Goal: Use online tool/utility: Utilize a website feature to perform a specific function

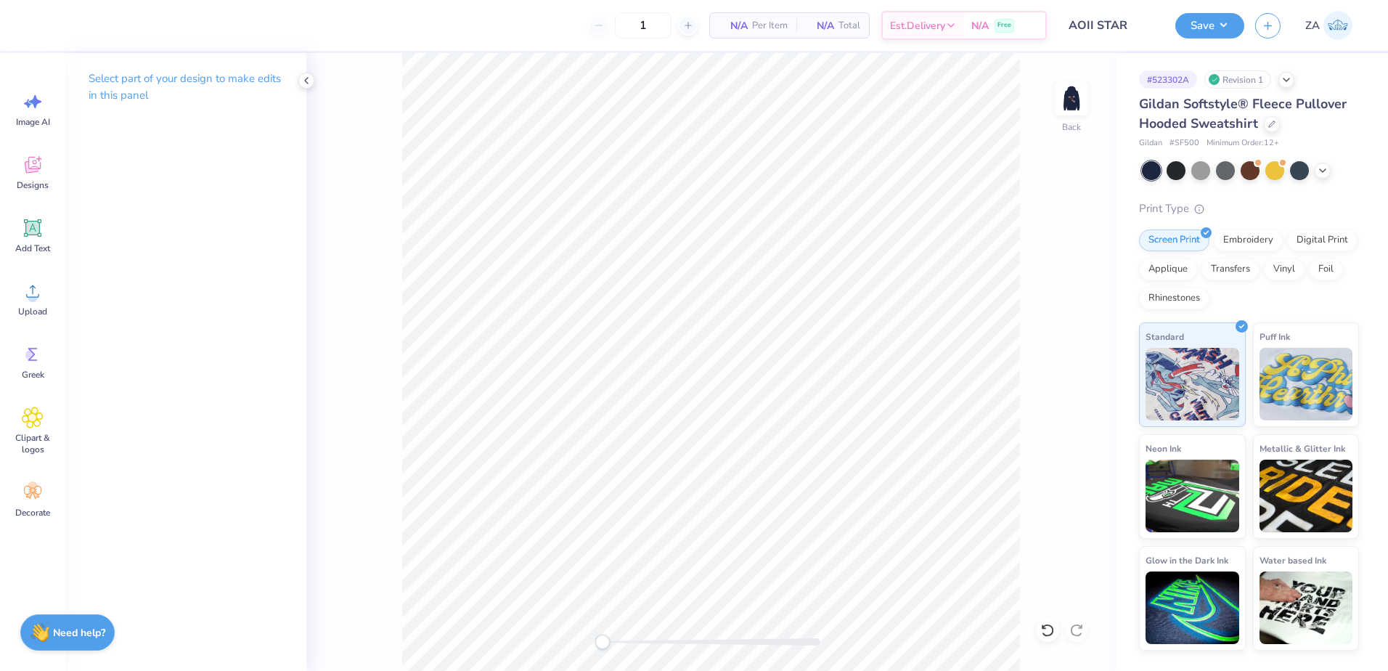
click at [1046, 94] on div "Back" at bounding box center [710, 362] width 809 height 618
click at [1050, 90] on div "Back" at bounding box center [710, 362] width 809 height 618
click at [1060, 94] on img at bounding box center [1071, 99] width 58 height 58
click at [1071, 95] on img at bounding box center [1071, 99] width 58 height 58
click at [1062, 95] on img at bounding box center [1071, 99] width 58 height 58
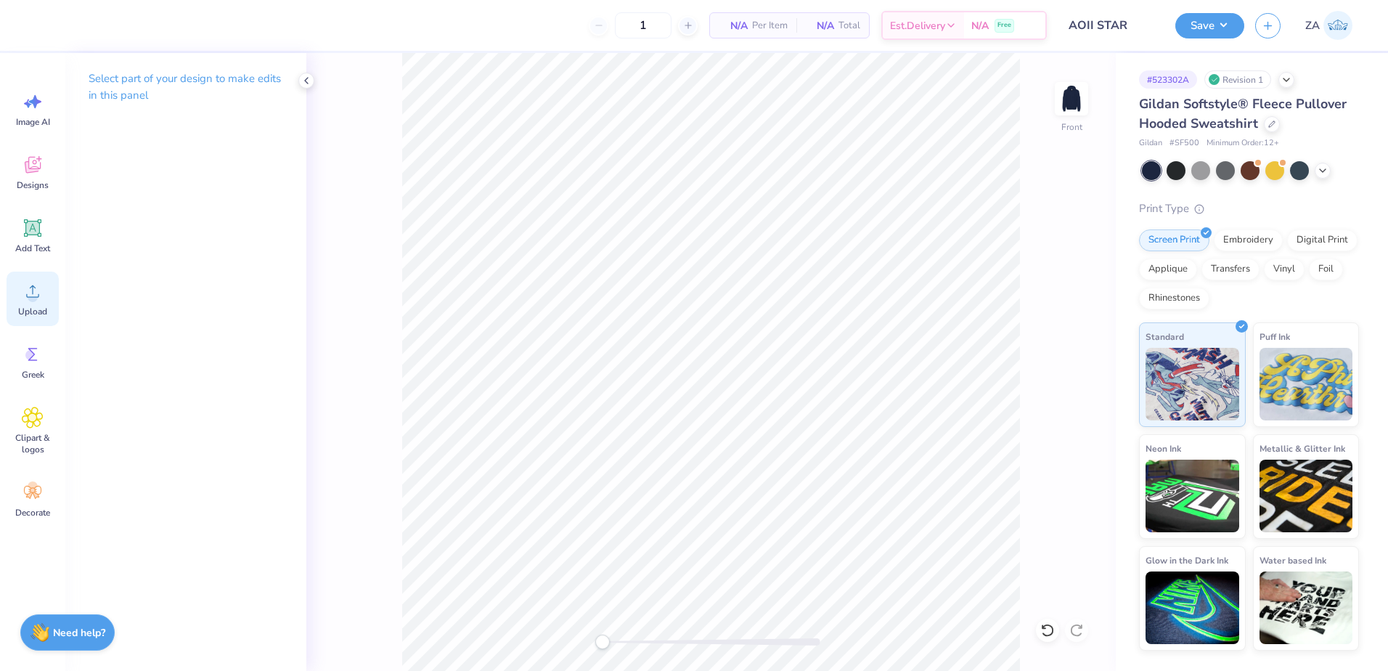
click at [54, 299] on div "Upload" at bounding box center [33, 298] width 52 height 54
click at [1063, 115] on div at bounding box center [1071, 98] width 67 height 67
click at [29, 299] on circle at bounding box center [33, 297] width 10 height 10
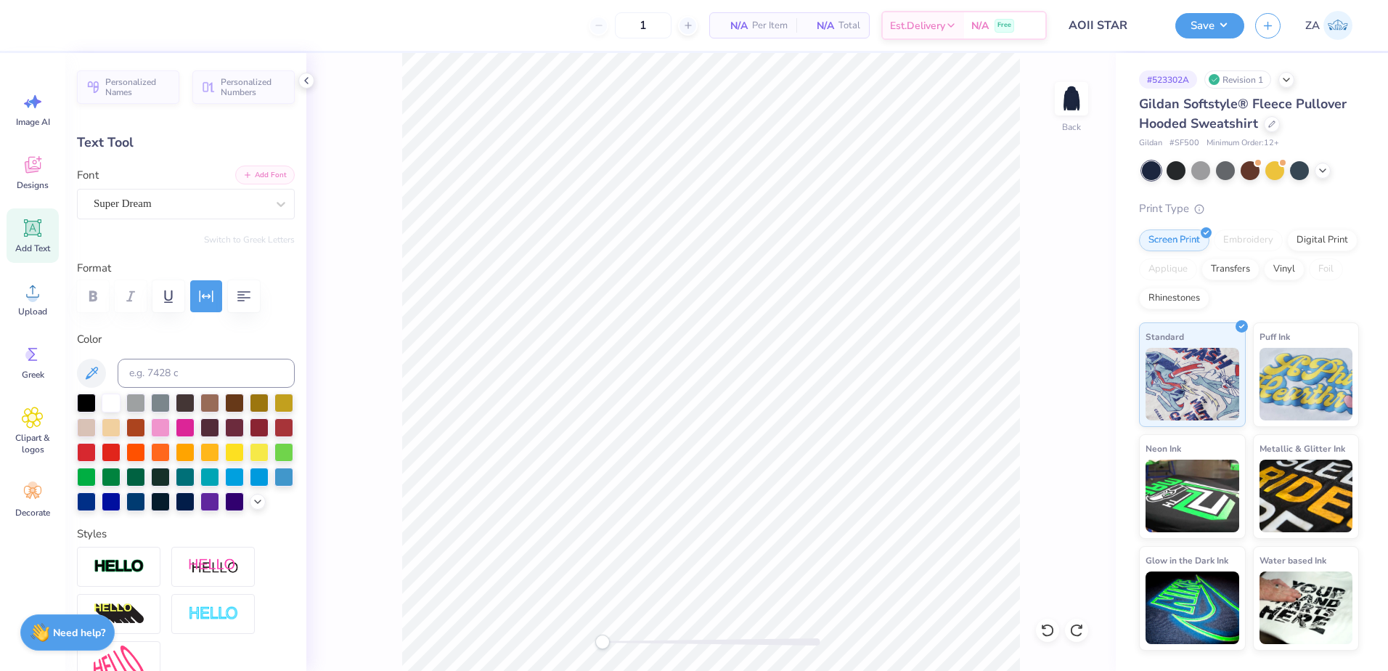
click at [251, 170] on button "Add Font" at bounding box center [265, 174] width 60 height 19
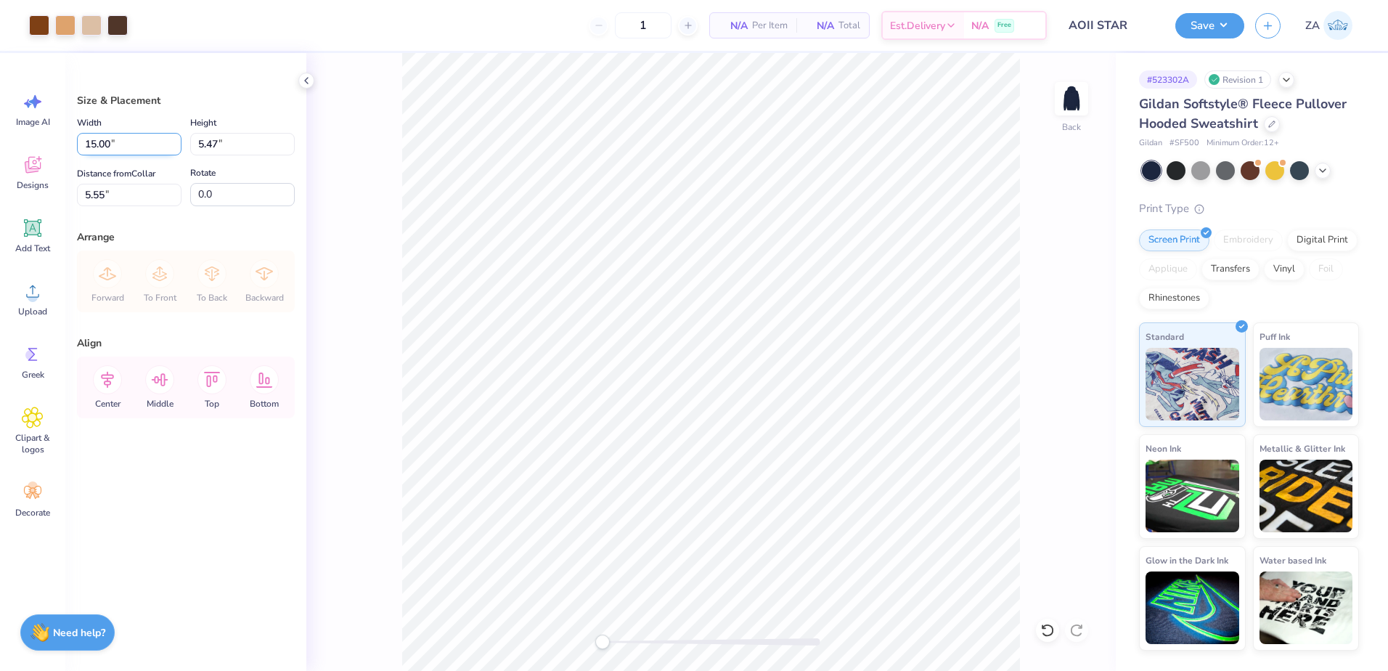
drag, startPoint x: 143, startPoint y: 134, endPoint x: 87, endPoint y: 135, distance: 55.9
click at [87, 135] on input "15.00" at bounding box center [129, 144] width 105 height 22
type input "12.00"
type input "4.38"
drag, startPoint x: 111, startPoint y: 198, endPoint x: 83, endPoint y: 197, distance: 28.3
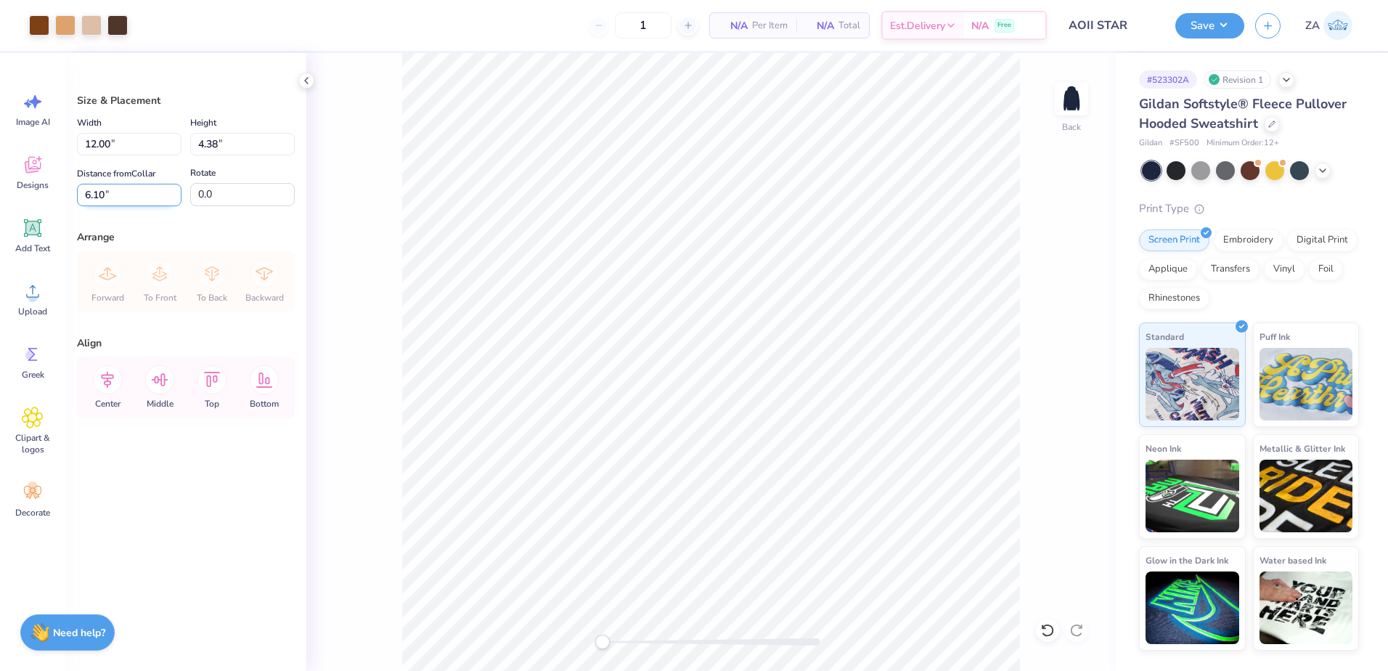
click at [83, 197] on input "6.10" at bounding box center [129, 195] width 105 height 22
type input "3.00"
click at [1208, 17] on button "Save" at bounding box center [1209, 23] width 69 height 25
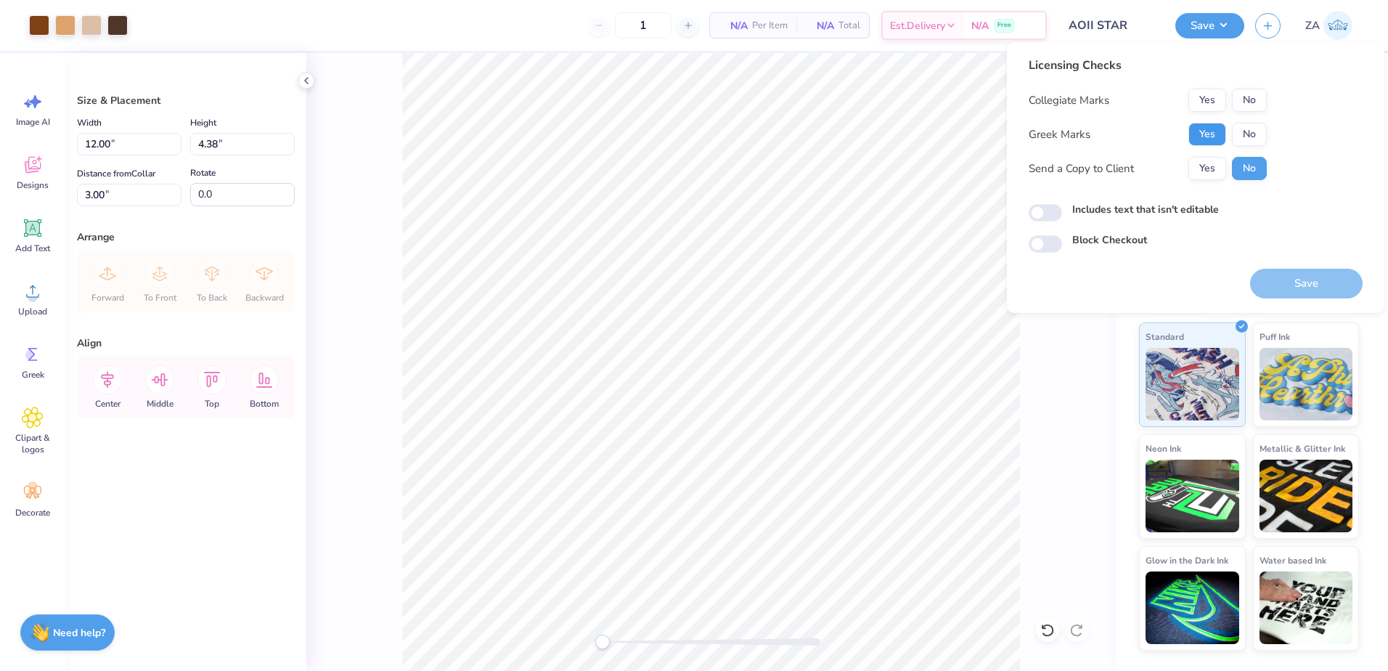
click at [1211, 129] on button "Yes" at bounding box center [1207, 134] width 38 height 23
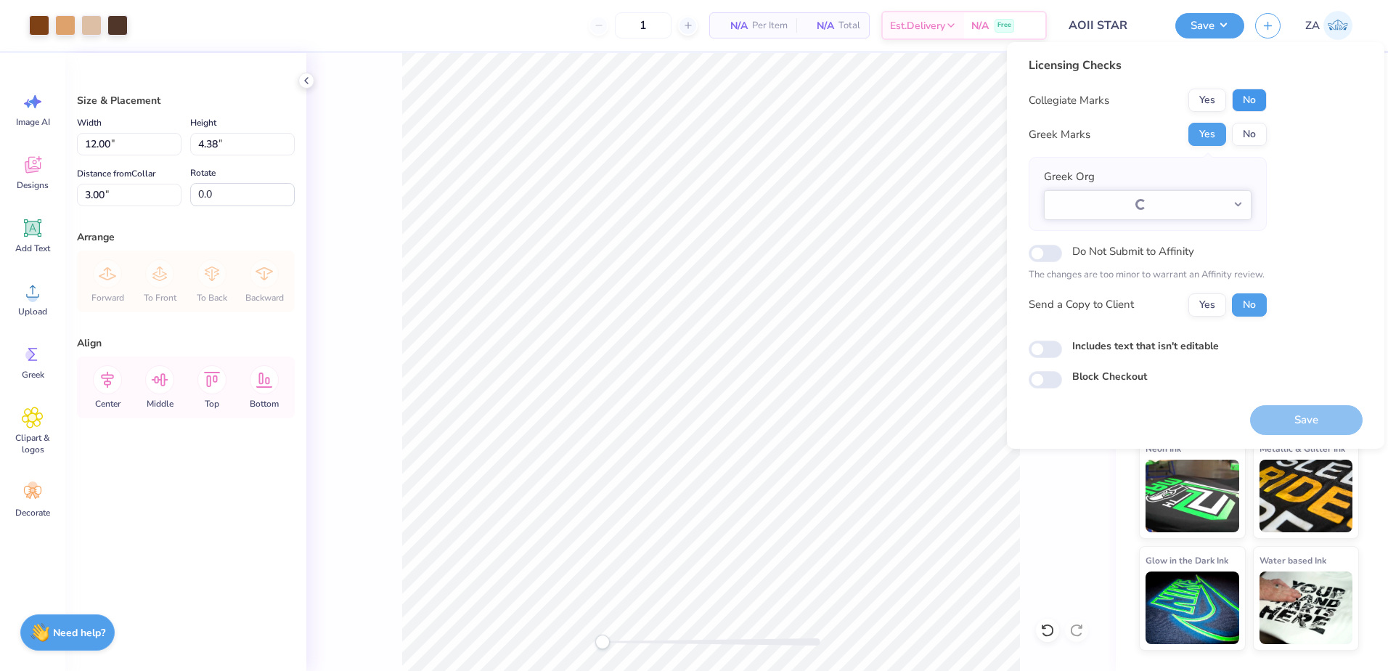
click at [1253, 101] on button "No" at bounding box center [1249, 100] width 35 height 23
